Goal: Task Accomplishment & Management: Complete application form

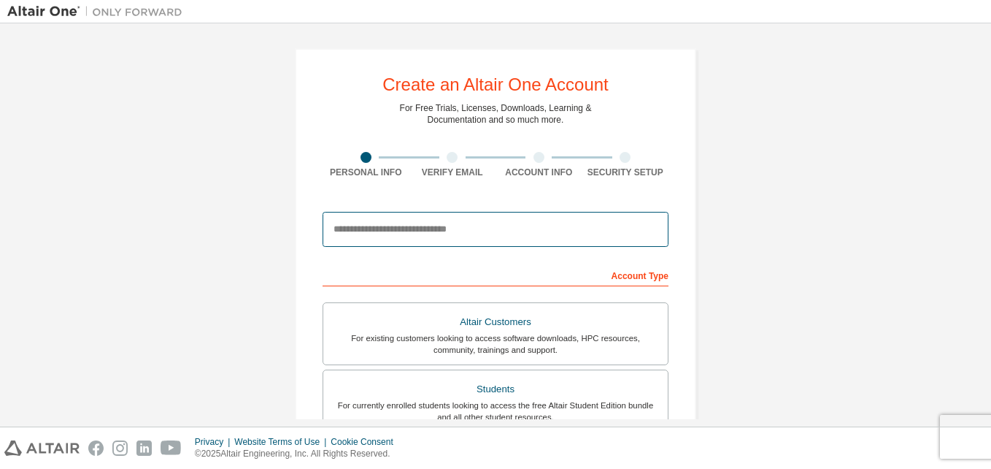
click at [341, 232] on input "email" at bounding box center [496, 229] width 346 height 35
type input "**********"
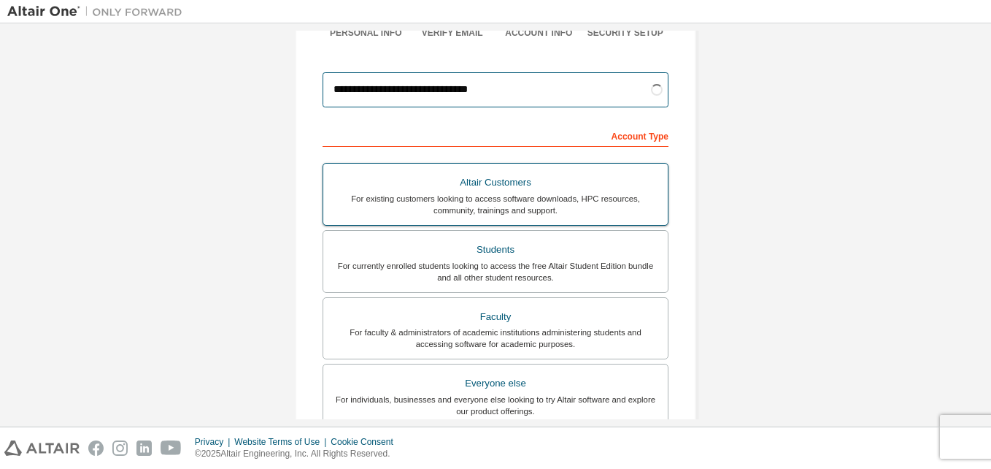
scroll to position [140, 0]
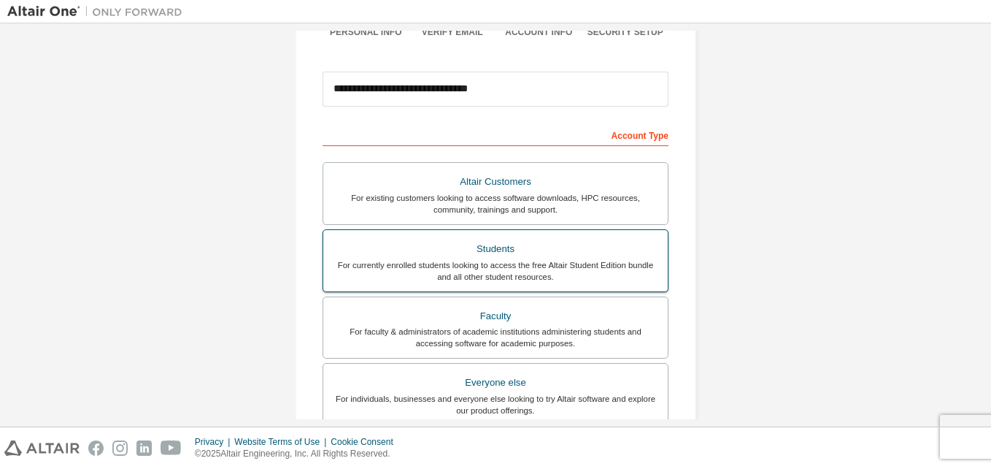
click at [461, 252] on div "Students" at bounding box center [495, 249] width 327 height 20
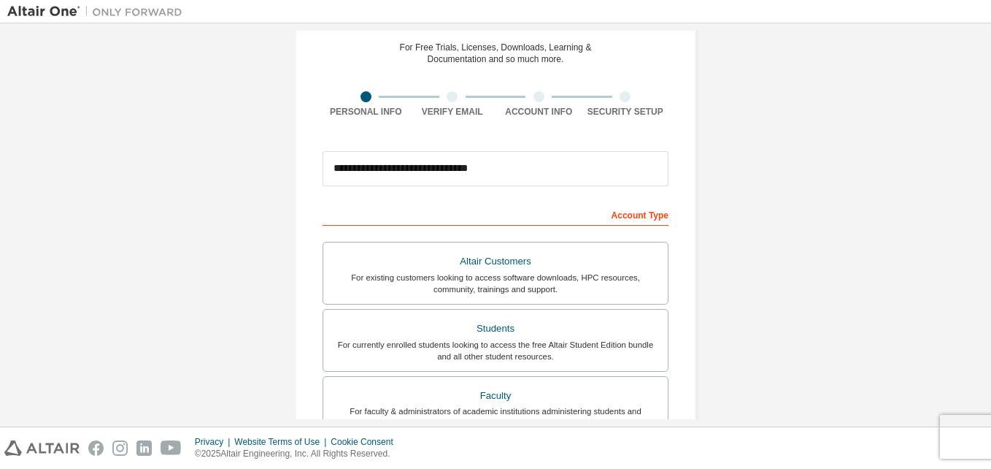
scroll to position [59, 0]
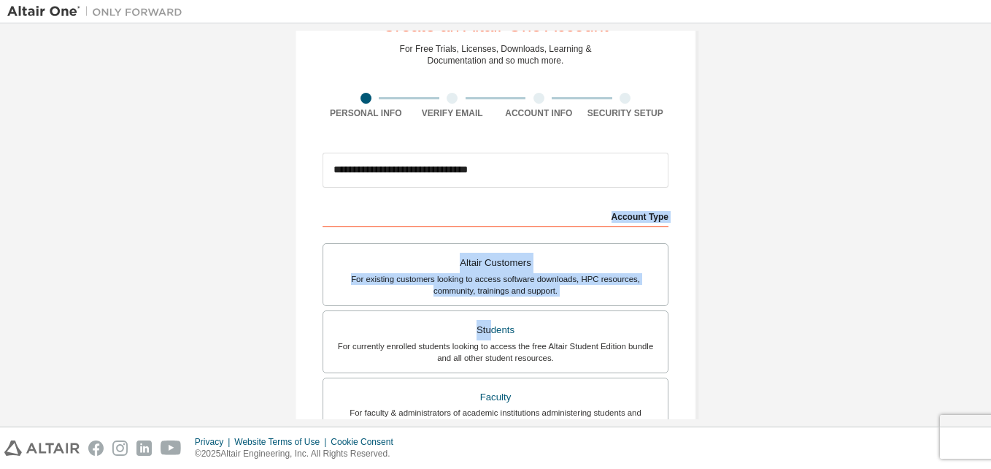
drag, startPoint x: 488, startPoint y: 330, endPoint x: 479, endPoint y: 219, distance: 111.3
click at [479, 219] on div "Account Type Academic emails outside our recognised list will require manual ve…" at bounding box center [496, 460] width 346 height 513
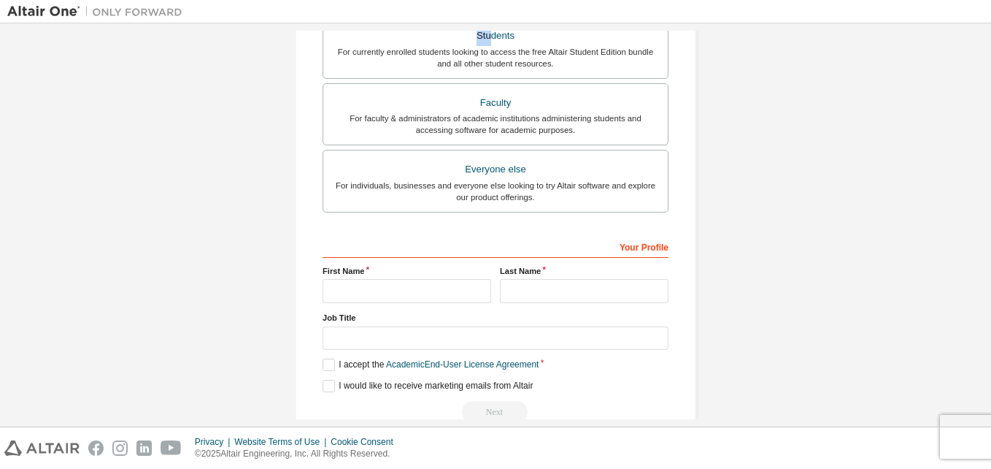
scroll to position [385, 0]
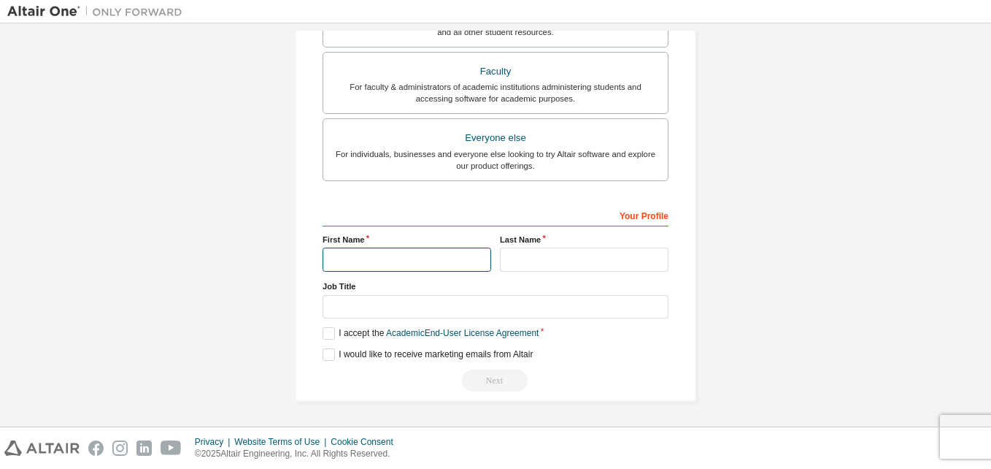
click at [348, 255] on input "text" at bounding box center [407, 259] width 169 height 24
type input "******"
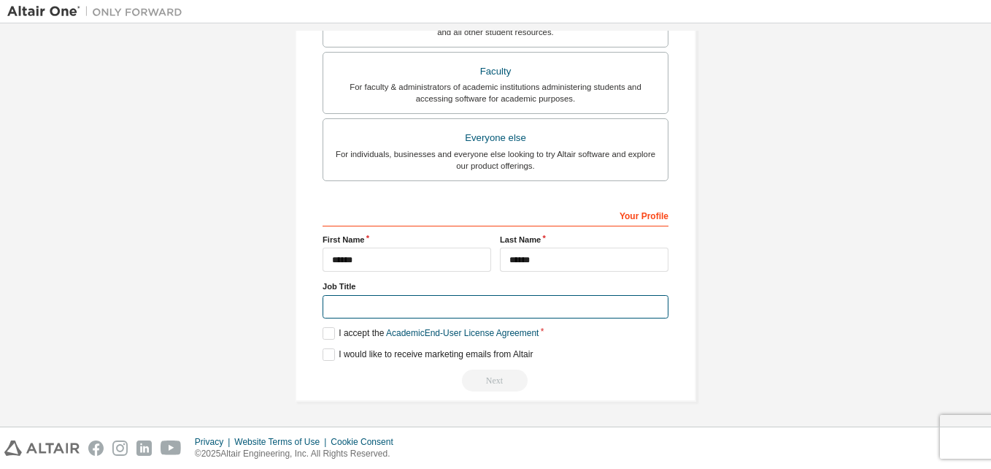
click at [344, 304] on input "text" at bounding box center [496, 307] width 346 height 24
type input "*******"
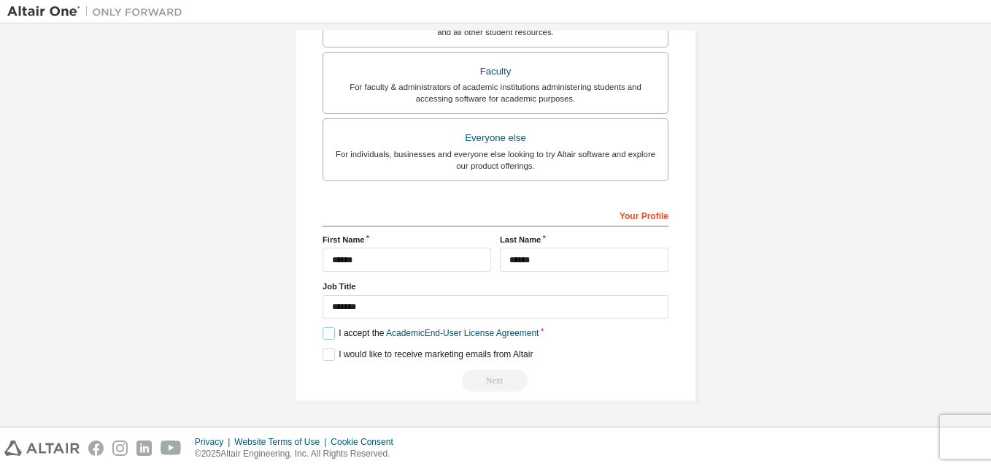
click at [325, 332] on label "I accept the Academic End-User License Agreement" at bounding box center [431, 333] width 216 height 12
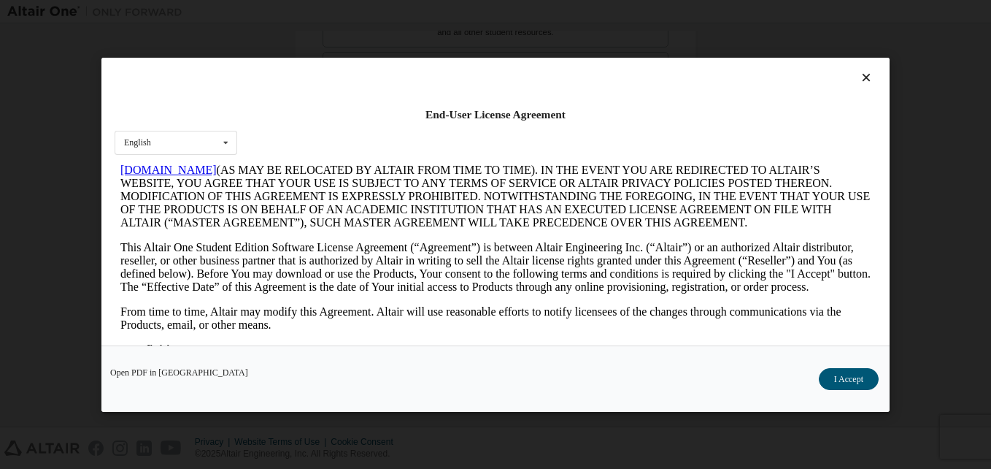
scroll to position [122, 0]
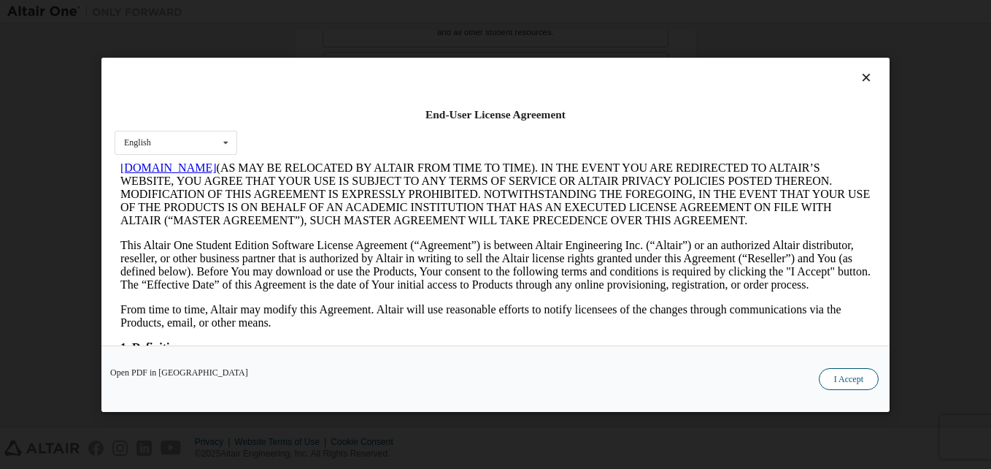
click at [849, 376] on button "I Accept" at bounding box center [849, 378] width 60 height 22
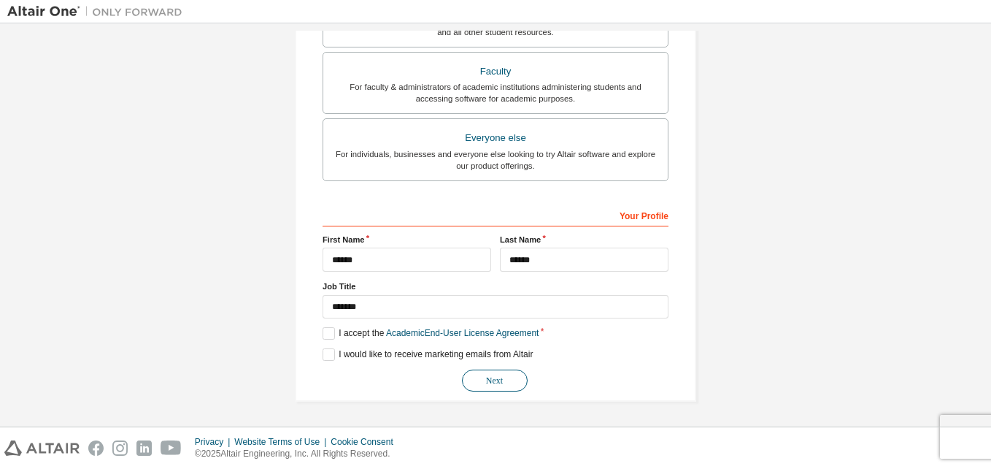
click at [482, 378] on button "Next" at bounding box center [495, 380] width 66 height 22
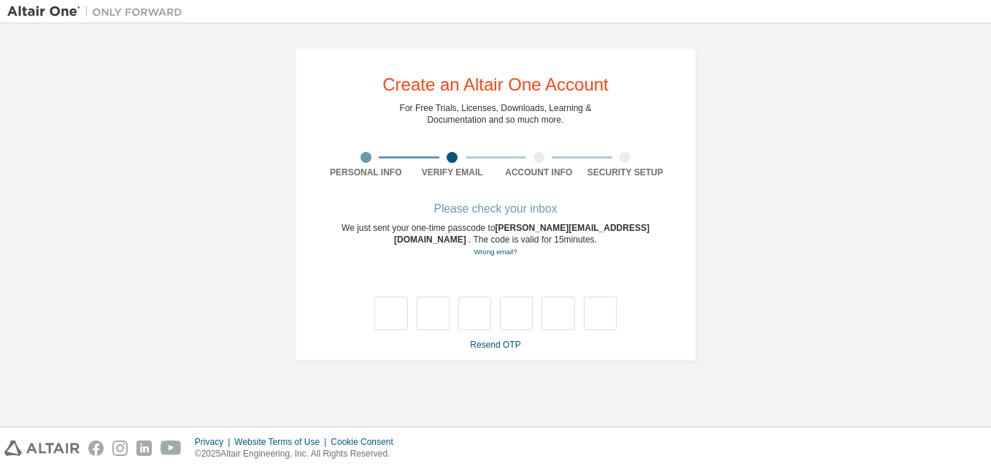
scroll to position [0, 0]
type input "*"
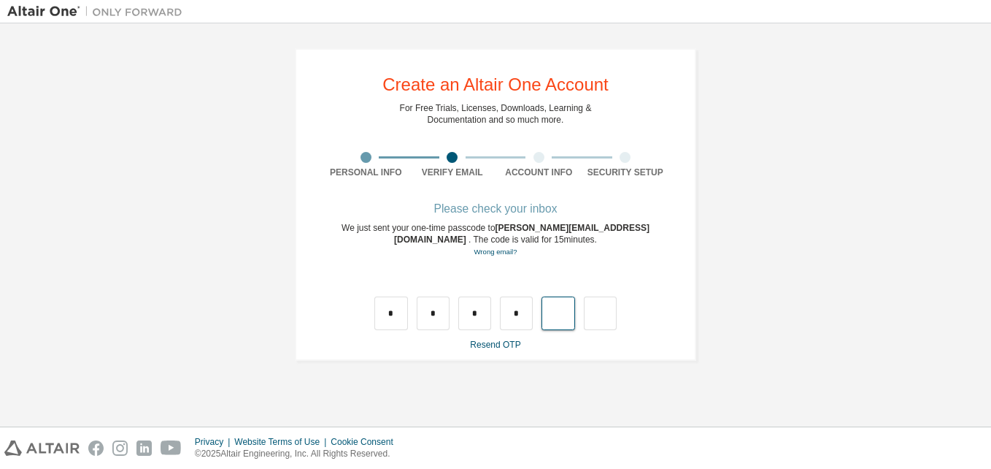
type input "*"
